Goal: Transaction & Acquisition: Obtain resource

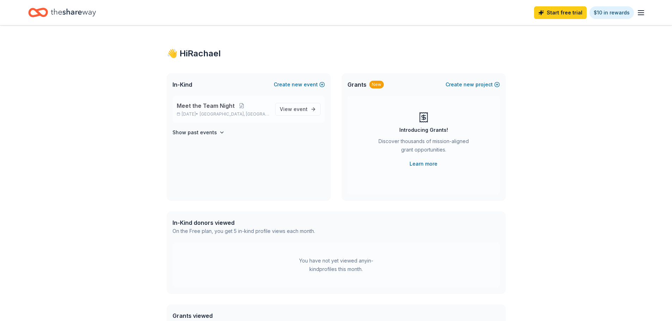
click at [196, 106] on span "Meet the Team Night" at bounding box center [206, 106] width 58 height 8
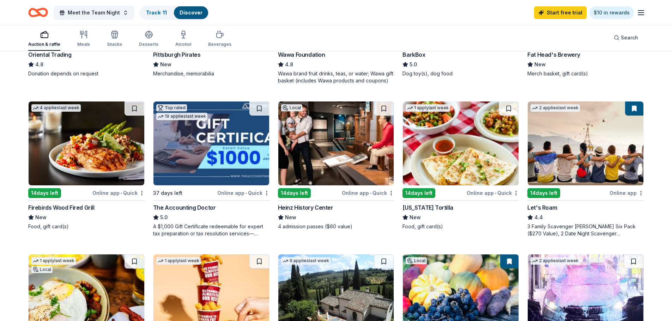
scroll to position [317, 0]
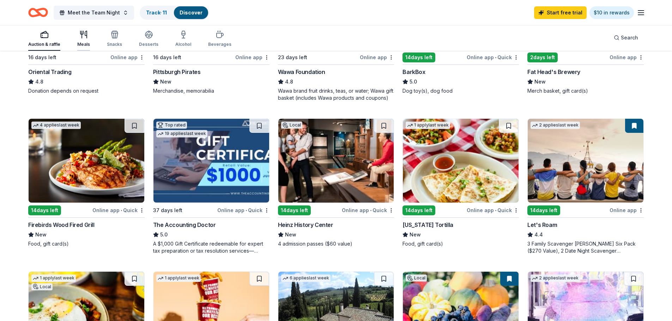
click at [85, 38] on icon "button" at bounding box center [83, 34] width 8 height 8
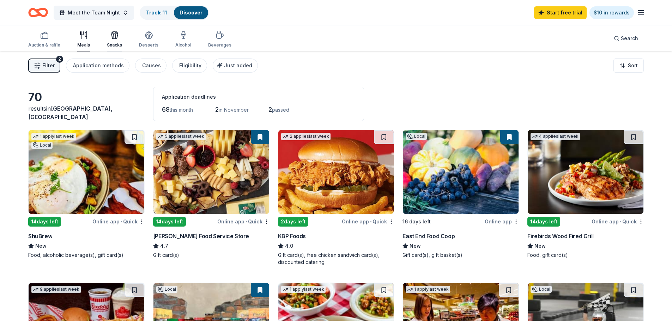
click at [117, 37] on icon "button" at bounding box center [114, 35] width 8 height 8
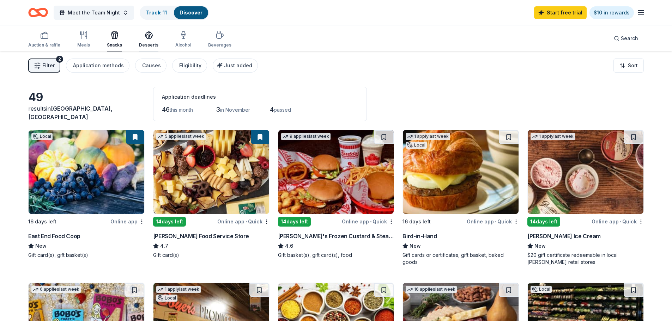
click at [147, 38] on icon "button" at bounding box center [149, 35] width 8 height 8
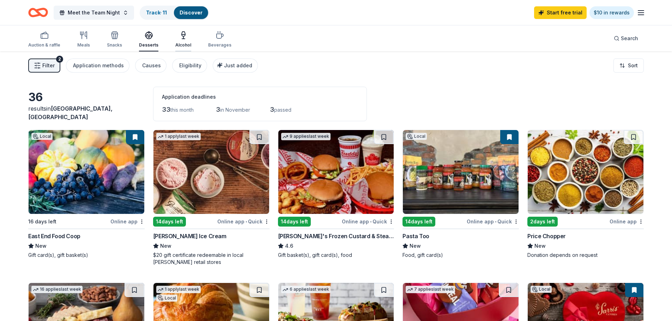
click at [182, 40] on div "Alcohol" at bounding box center [183, 39] width 16 height 17
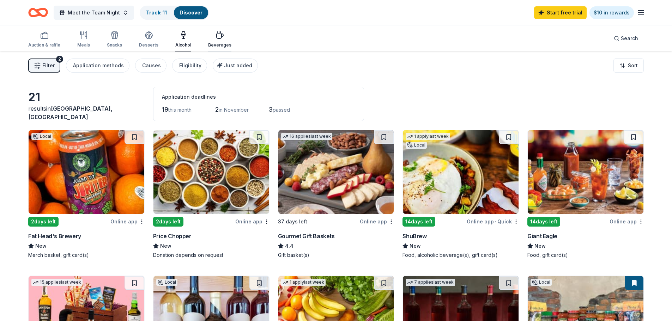
click at [217, 38] on icon "button" at bounding box center [219, 35] width 8 height 8
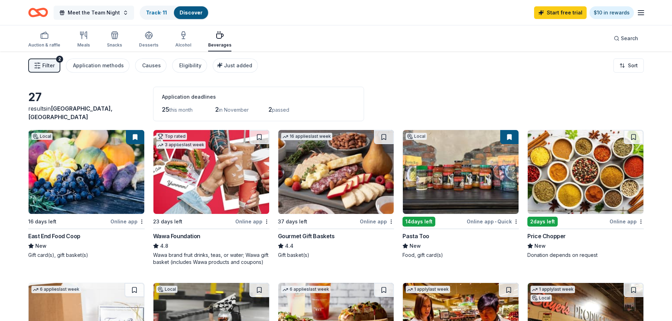
click at [123, 12] on button "Meet the Team Night" at bounding box center [94, 13] width 80 height 14
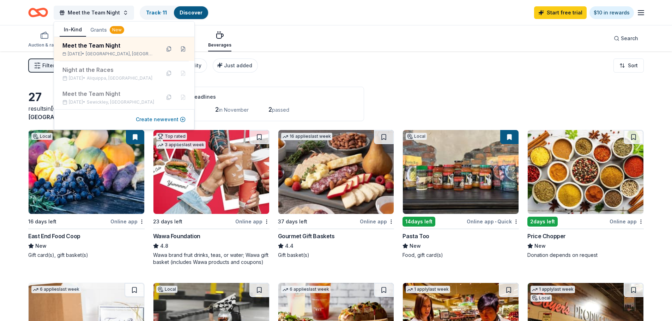
click at [155, 118] on button "Create new event" at bounding box center [161, 119] width 50 height 8
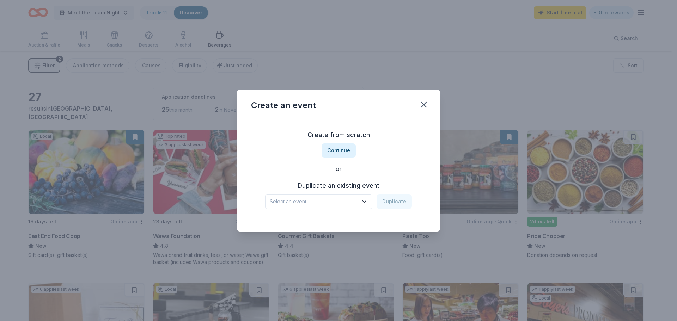
click at [364, 202] on icon "button" at bounding box center [364, 201] width 7 height 7
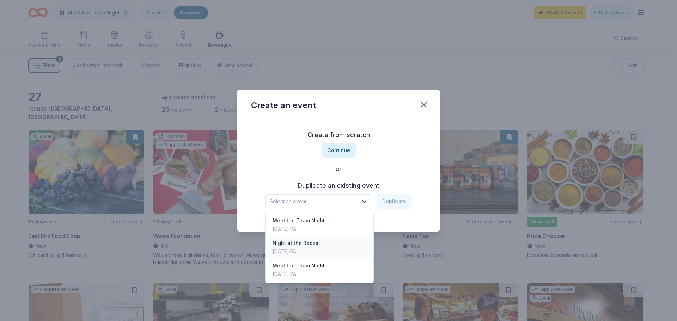
click at [295, 249] on div "Feb 01, 2025 · PA" at bounding box center [296, 251] width 46 height 8
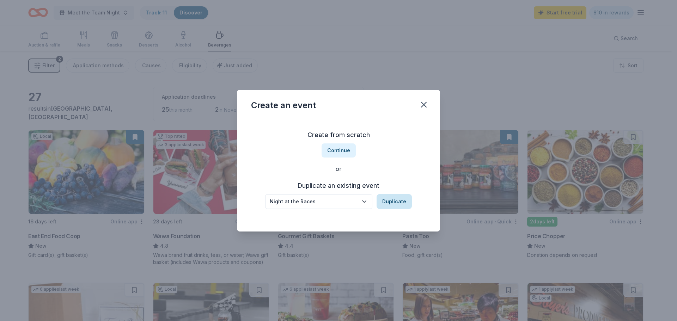
click at [384, 200] on button "Duplicate" at bounding box center [394, 201] width 35 height 15
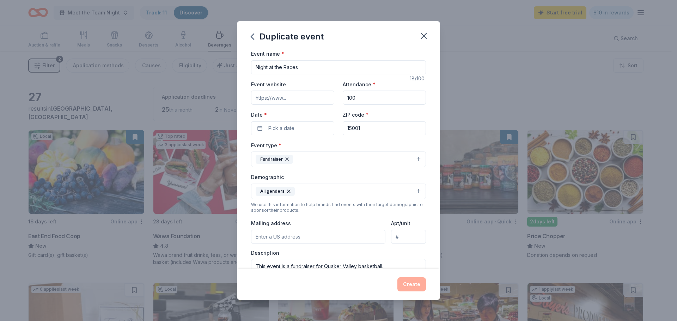
click at [365, 98] on input "100" at bounding box center [384, 98] width 83 height 14
drag, startPoint x: 359, startPoint y: 97, endPoint x: 339, endPoint y: 104, distance: 20.8
click at [339, 104] on div "Event website Attendance * 100 Date * Pick a date ZIP code * 15001" at bounding box center [338, 107] width 175 height 55
type input "200"
click at [306, 132] on button "Pick a date" at bounding box center [292, 128] width 83 height 14
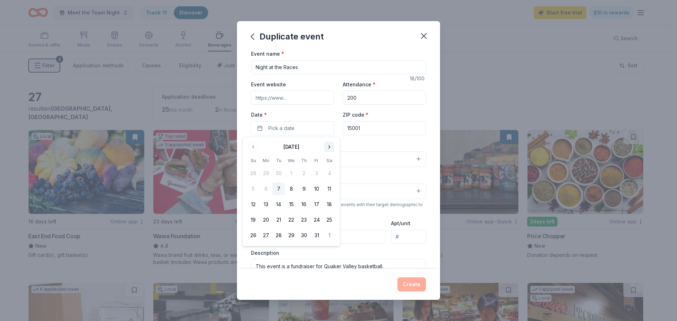
click at [330, 146] on button "Go to next month" at bounding box center [329, 147] width 10 height 10
click at [328, 236] on button "31" at bounding box center [329, 235] width 13 height 13
click at [387, 127] on input "15001" at bounding box center [384, 128] width 83 height 14
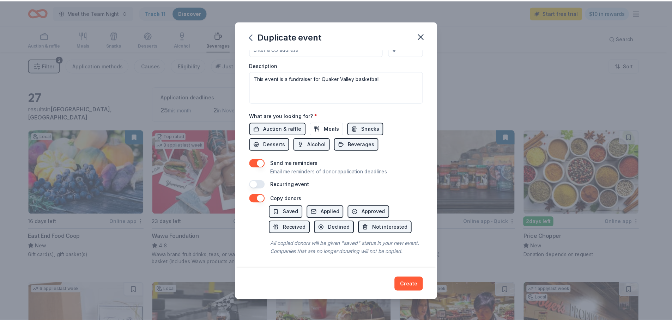
scroll to position [196, 0]
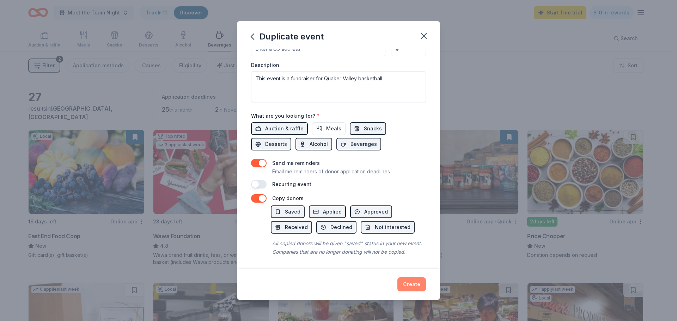
click at [410, 286] on button "Create" at bounding box center [411, 284] width 29 height 14
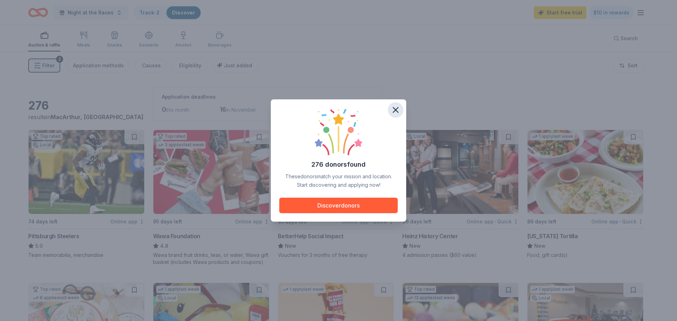
click at [394, 110] on icon "button" at bounding box center [396, 110] width 10 height 10
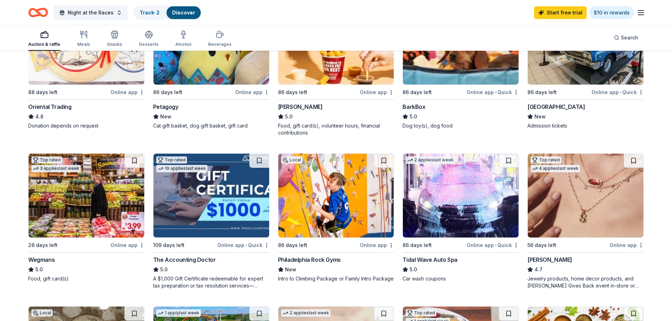
scroll to position [282, 0]
click at [181, 42] on div "Alcohol" at bounding box center [183, 45] width 16 height 6
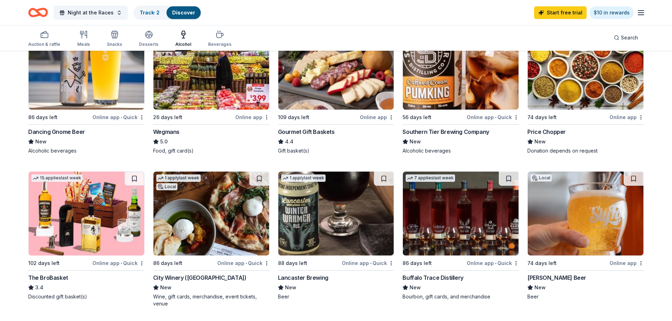
scroll to position [106, 0]
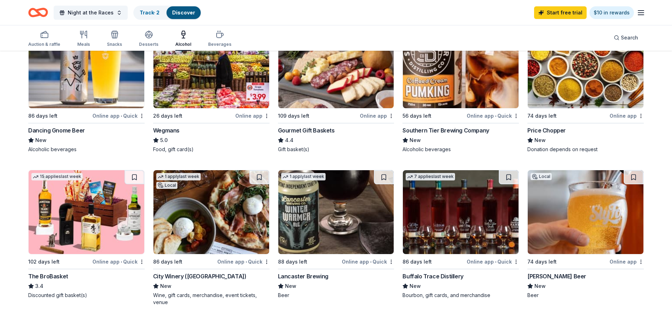
click at [45, 276] on div "The BroBasket" at bounding box center [48, 276] width 40 height 8
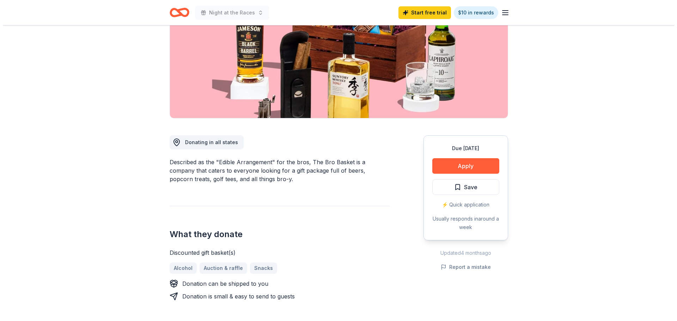
scroll to position [106, 0]
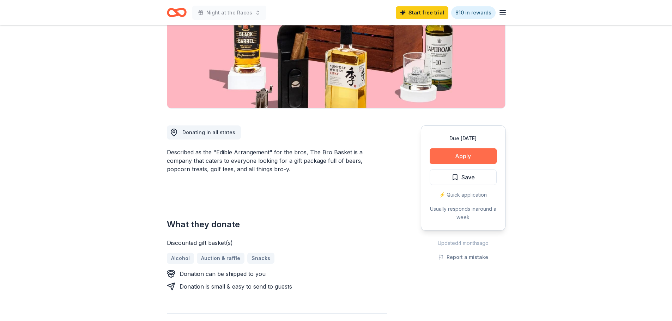
click at [472, 157] on button "Apply" at bounding box center [462, 156] width 67 height 16
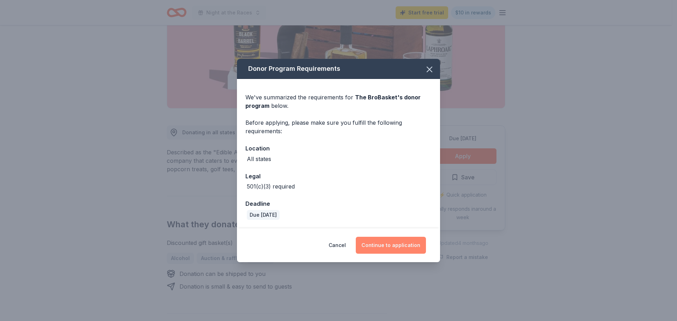
click at [409, 244] on button "Continue to application" at bounding box center [391, 245] width 70 height 17
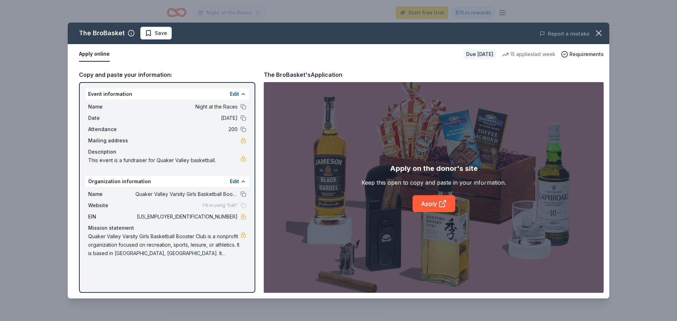
click at [171, 140] on div "Mailing address" at bounding box center [167, 140] width 158 height 8
click at [111, 141] on span "Mailing address" at bounding box center [111, 140] width 47 height 8
click at [112, 139] on span "Mailing address" at bounding box center [111, 140] width 47 height 8
click at [94, 53] on button "Apply online" at bounding box center [94, 54] width 31 height 15
click at [438, 203] on icon at bounding box center [442, 204] width 8 height 8
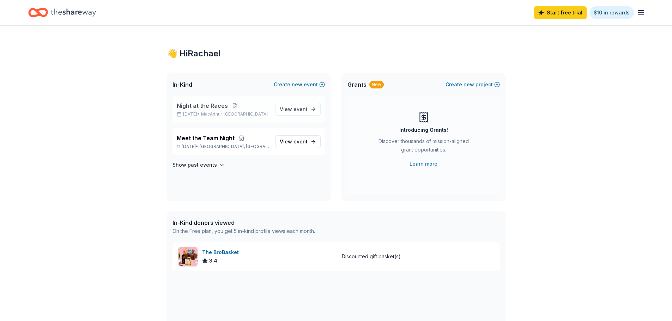
click at [208, 106] on span "Night at the Races" at bounding box center [202, 106] width 51 height 8
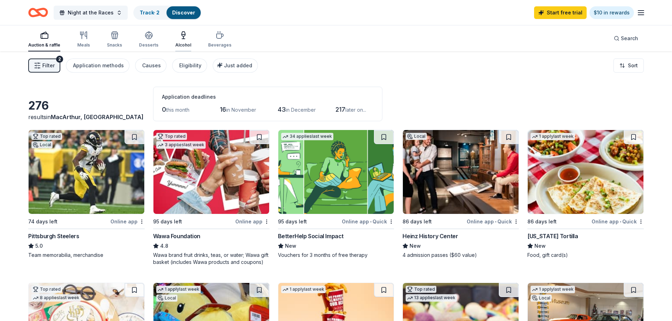
click at [182, 39] on icon "button" at bounding box center [183, 35] width 8 height 8
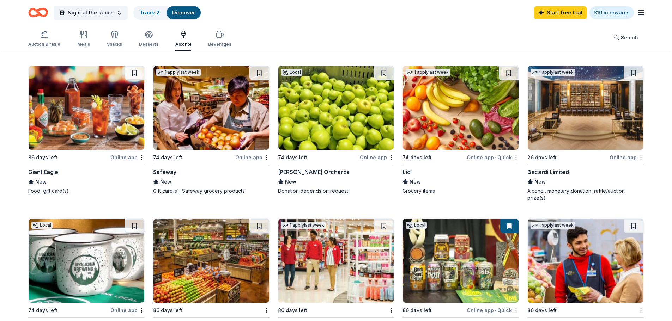
scroll to position [353, 0]
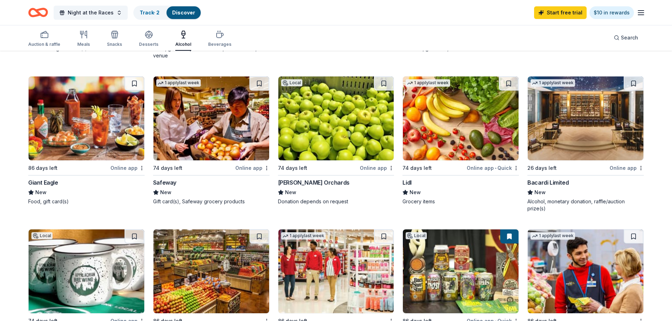
click at [540, 183] on div "Bacardi Limited" at bounding box center [547, 182] width 41 height 8
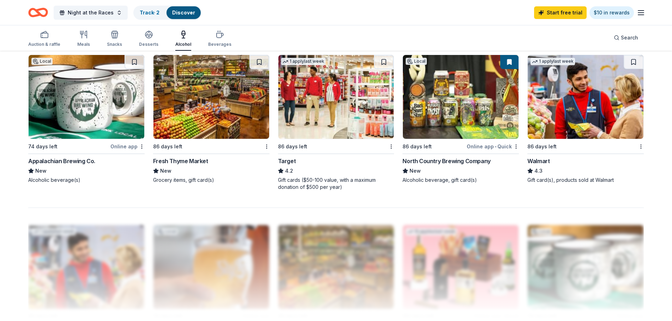
scroll to position [529, 0]
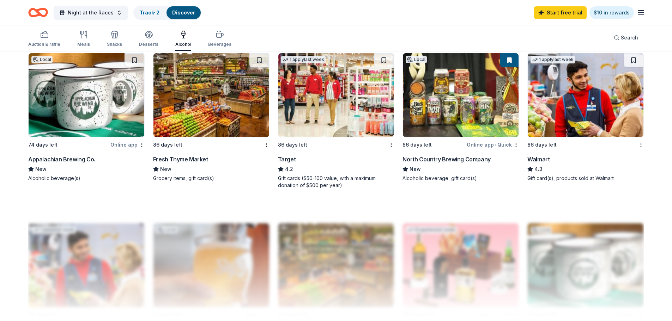
click at [432, 160] on div "North Country Brewing Company" at bounding box center [446, 159] width 88 height 8
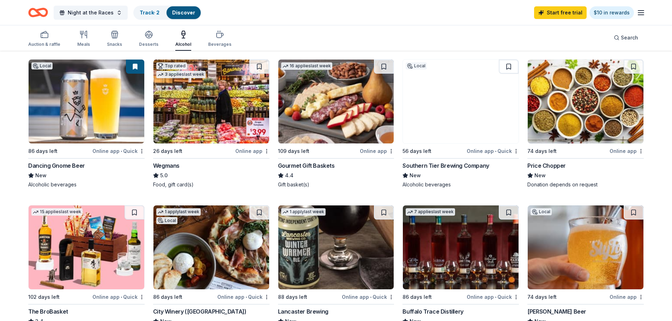
scroll to position [0, 0]
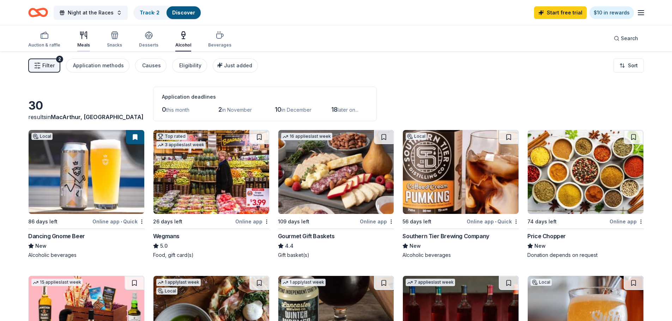
click at [81, 39] on icon "button" at bounding box center [83, 35] width 8 height 8
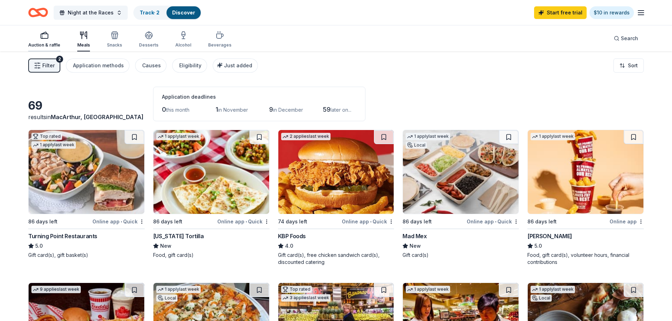
click at [43, 39] on div "Auction & raffle" at bounding box center [44, 39] width 32 height 17
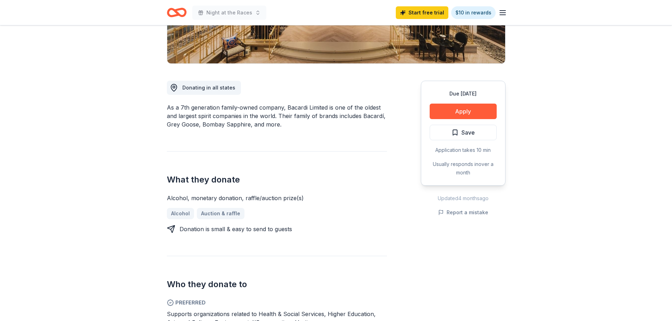
scroll to position [141, 0]
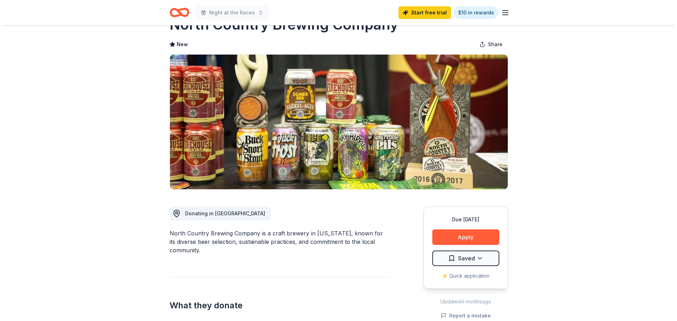
scroll to position [35, 0]
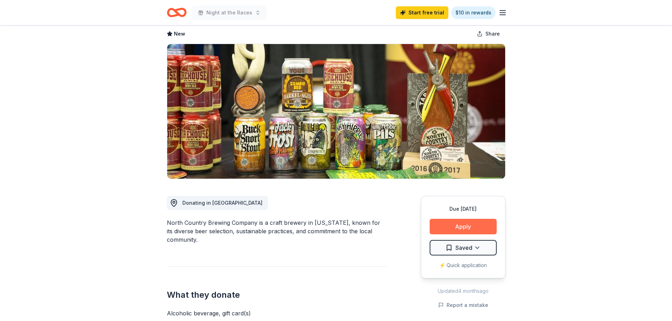
click at [479, 229] on button "Apply" at bounding box center [462, 227] width 67 height 16
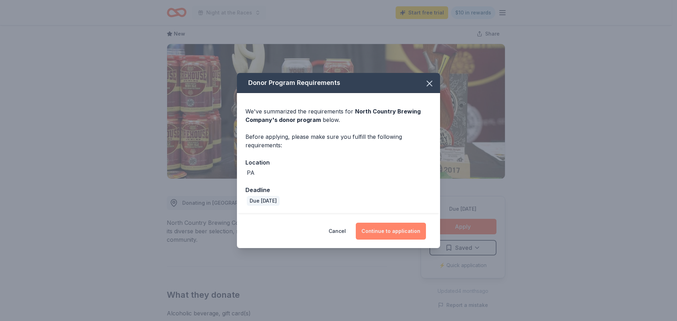
click at [398, 230] on button "Continue to application" at bounding box center [391, 231] width 70 height 17
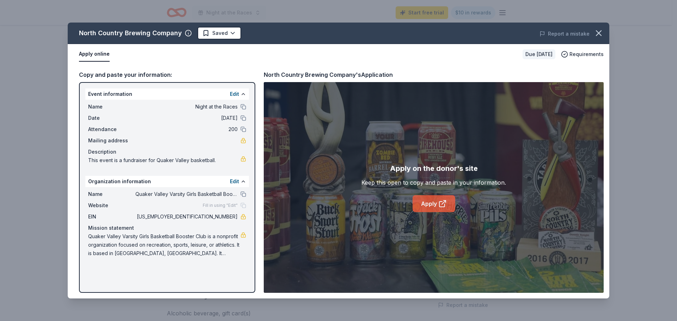
click at [420, 201] on link "Apply" at bounding box center [433, 203] width 43 height 17
